Goal: Information Seeking & Learning: Learn about a topic

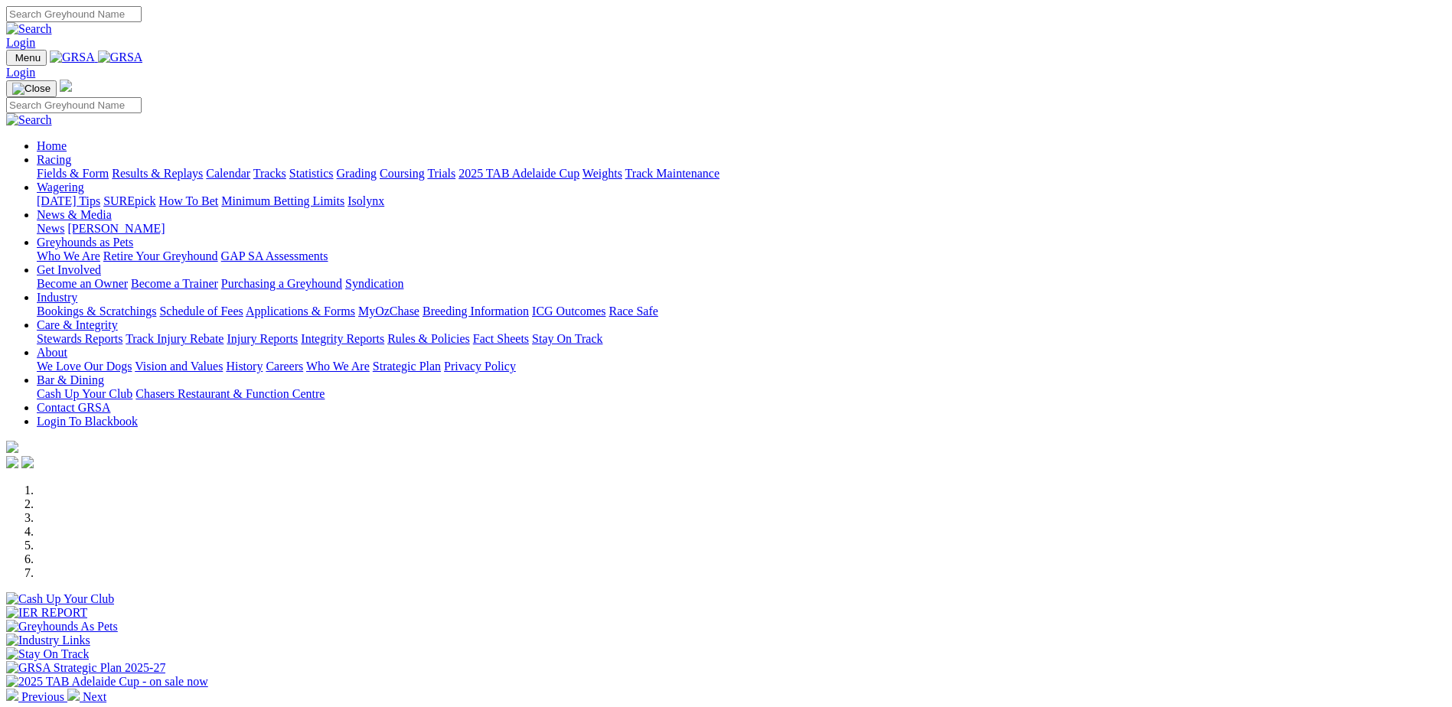
click at [118, 318] on link "Care & Integrity" at bounding box center [77, 324] width 81 height 13
click at [67, 346] on link "About" at bounding box center [52, 352] width 31 height 13
click at [118, 318] on link "Care & Integrity" at bounding box center [77, 324] width 81 height 13
click at [122, 332] on link "Stewards Reports" at bounding box center [80, 338] width 86 height 13
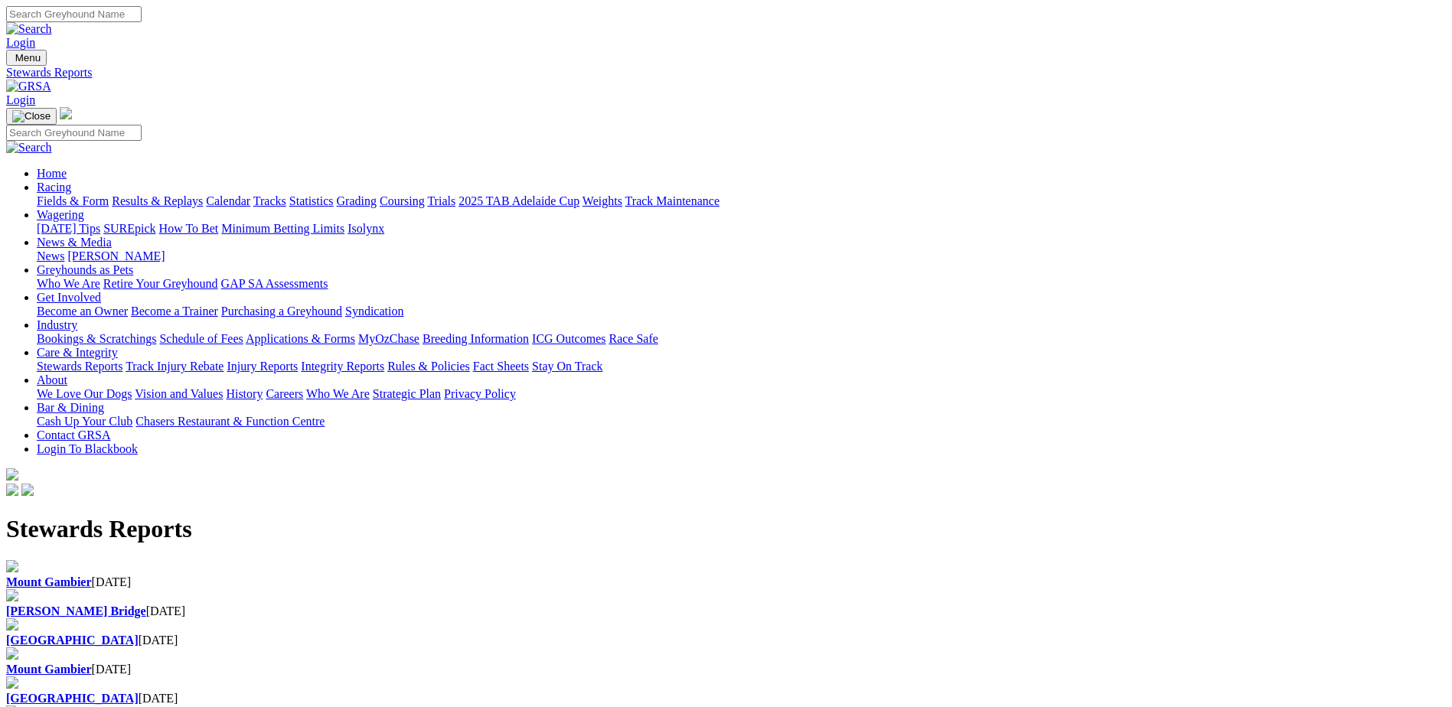
click at [384, 360] on link "Integrity Reports" at bounding box center [342, 366] width 83 height 13
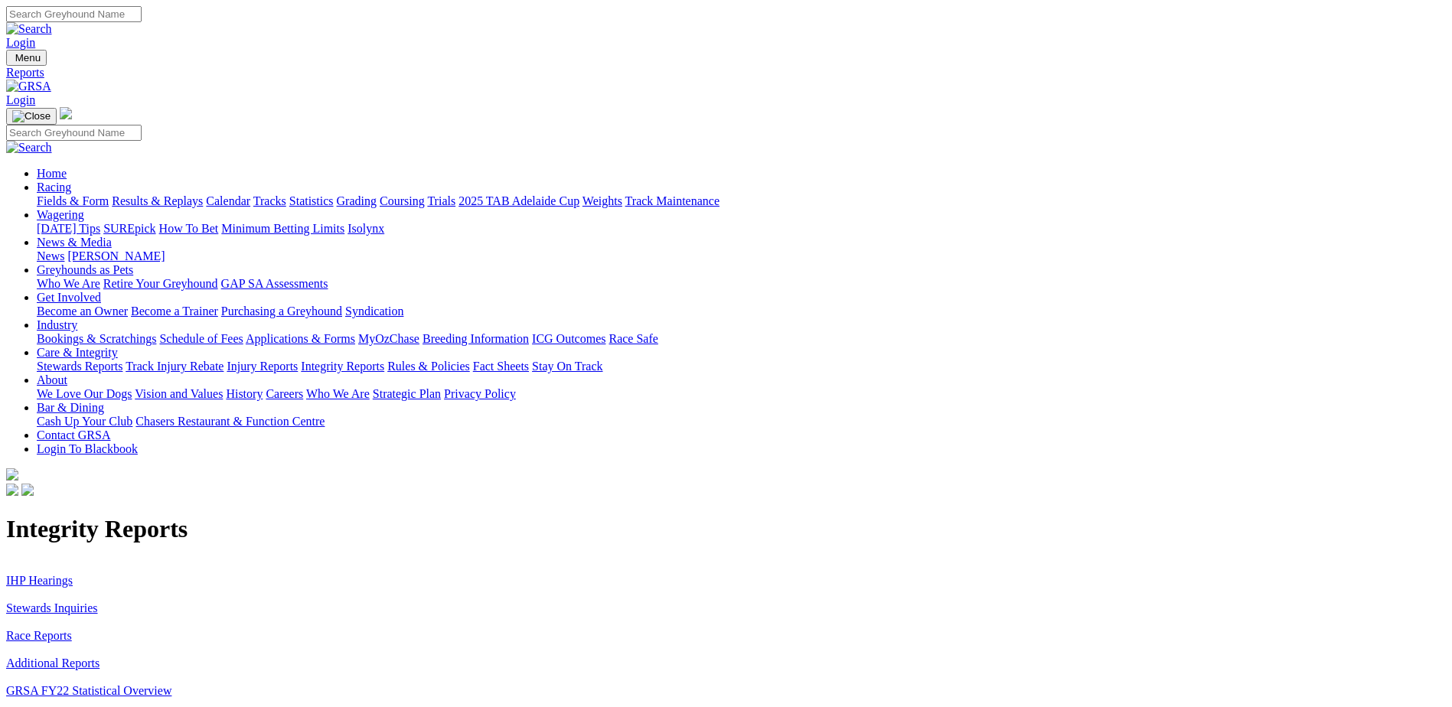
click at [98, 602] on link "Stewards Inquiries" at bounding box center [52, 608] width 92 height 13
